Goal: Task Accomplishment & Management: Manage account settings

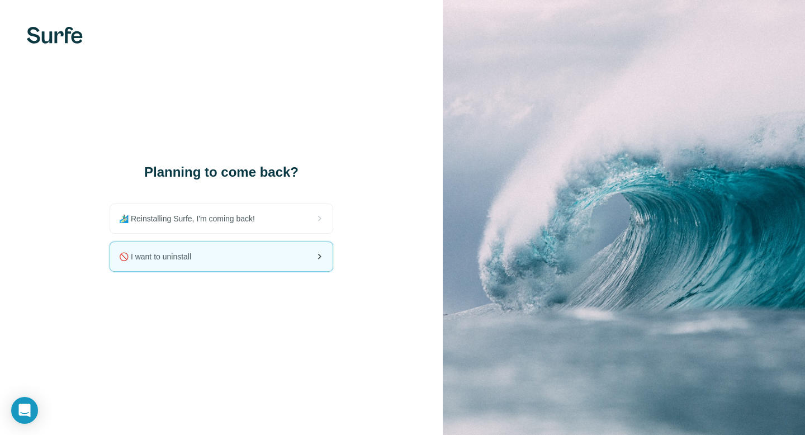
click at [250, 255] on div "🚫 I want to uninstall" at bounding box center [221, 256] width 222 height 29
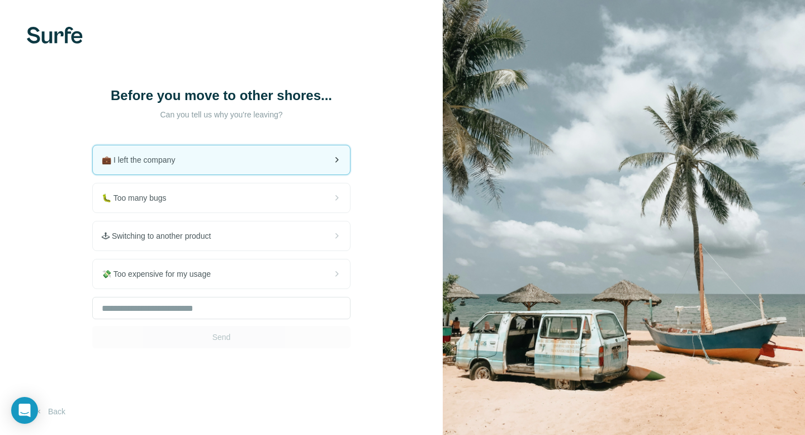
click at [220, 163] on div "💼 I left the company" at bounding box center [221, 159] width 257 height 29
